Goal: Navigation & Orientation: Find specific page/section

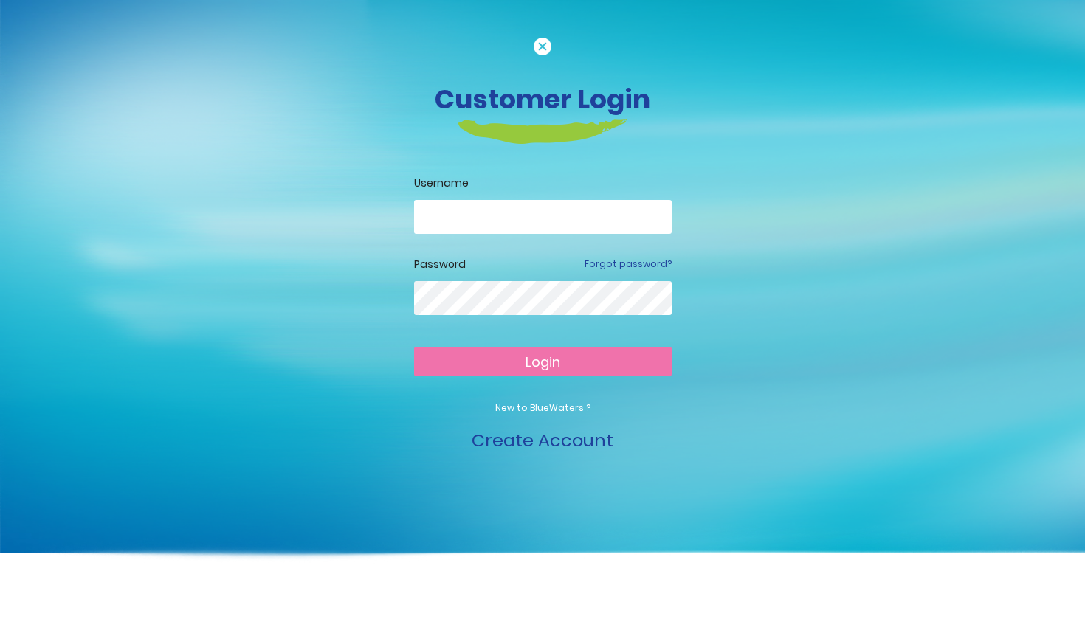
type input "**********"
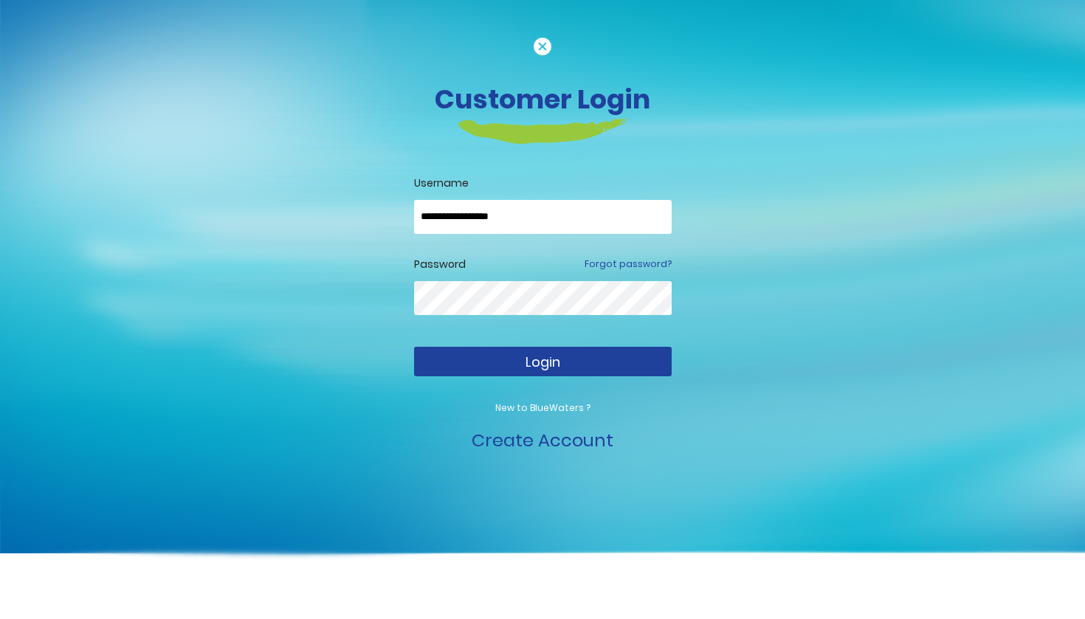
click at [528, 361] on span "Login" at bounding box center [542, 362] width 35 height 18
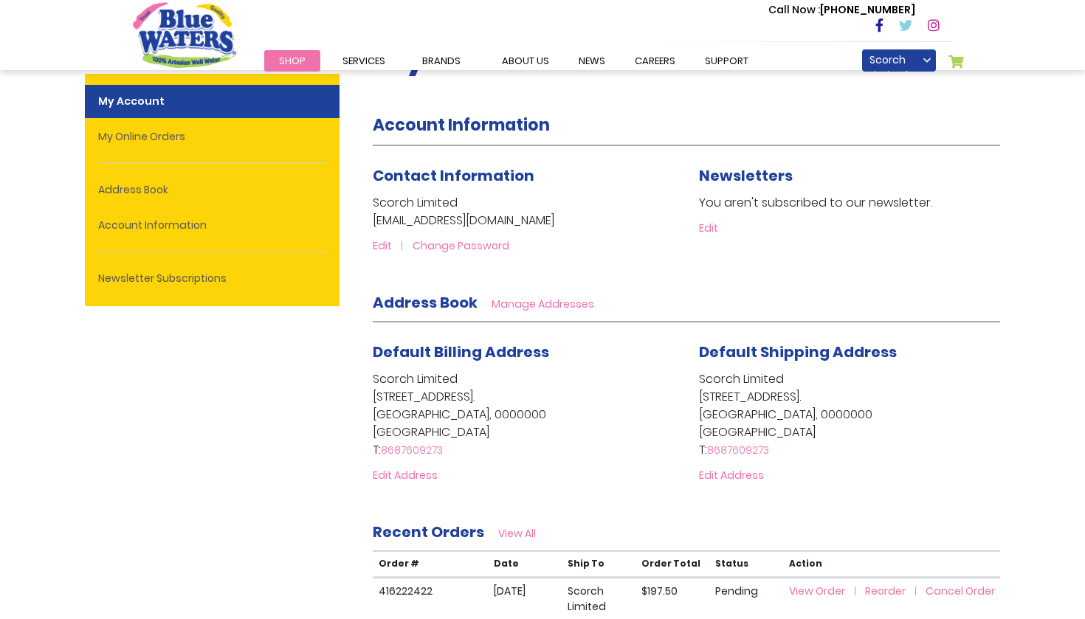
scroll to position [79, 0]
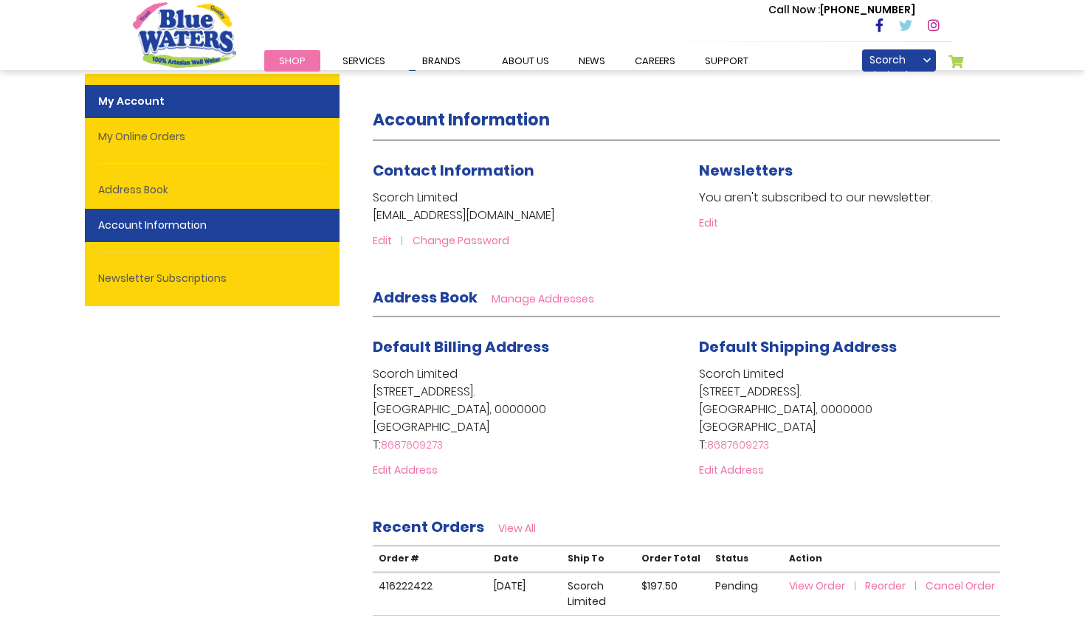
click at [260, 219] on link "Account Information" at bounding box center [212, 225] width 255 height 33
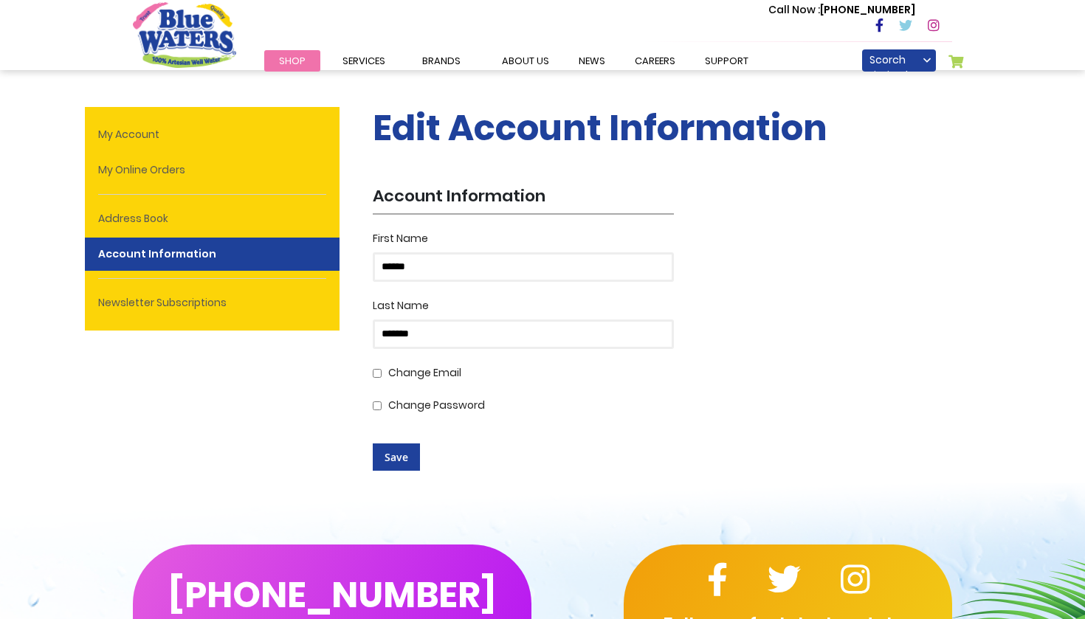
click at [160, 114] on div "My Account My Online Orders Address Book Account Information Newsletter Subscri…" at bounding box center [212, 219] width 255 height 224
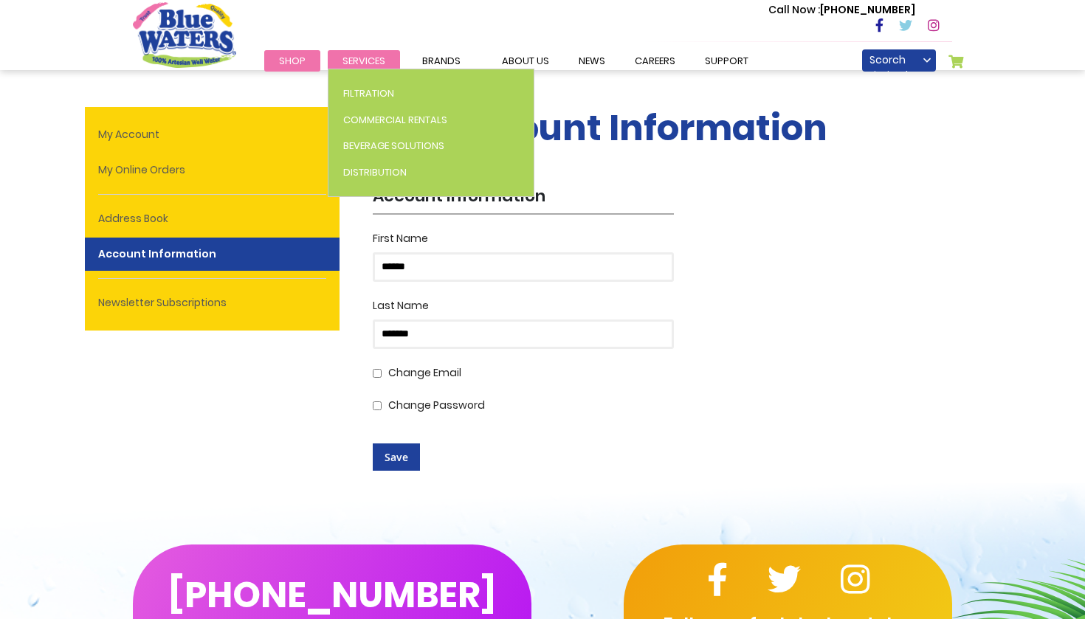
click at [350, 61] on span "Services" at bounding box center [363, 61] width 43 height 14
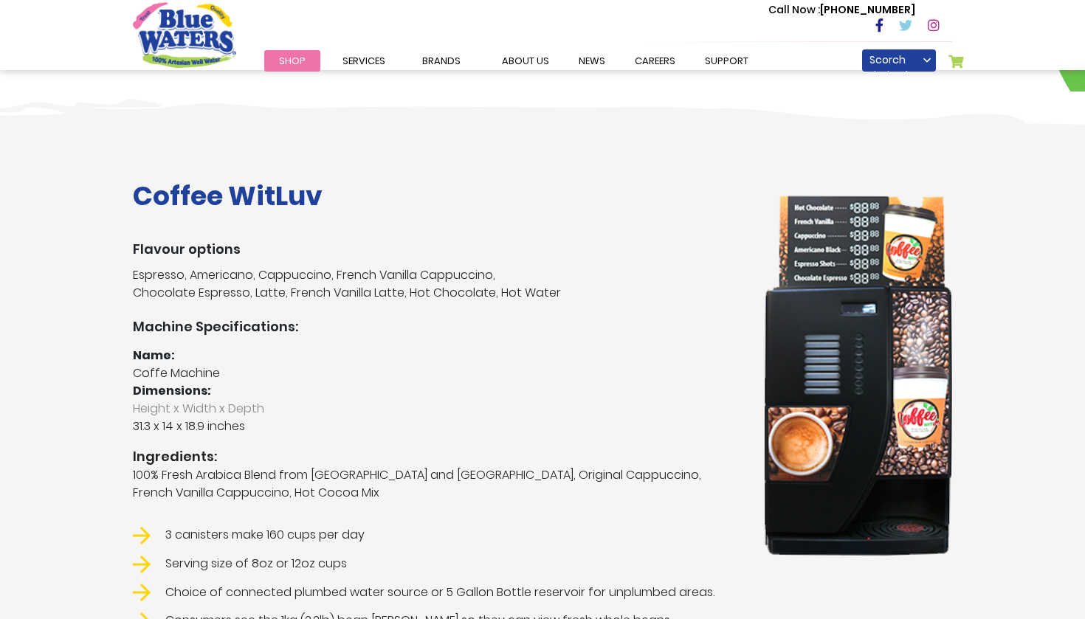
scroll to position [201, 0]
click at [287, 65] on span "Shop" at bounding box center [292, 61] width 27 height 14
